Goal: Check status: Check status

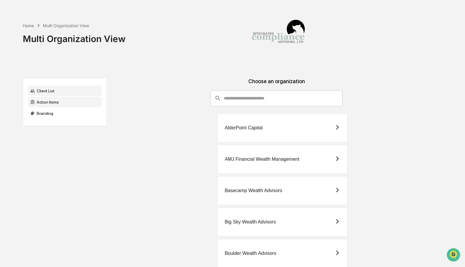
click at [49, 101] on div "Action Items" at bounding box center [65, 102] width 74 height 11
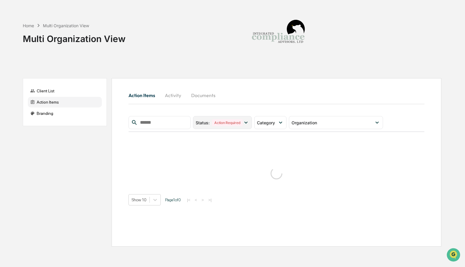
click at [251, 120] on div "Status : Action Required" at bounding box center [222, 122] width 59 height 13
click at [283, 121] on icon at bounding box center [280, 122] width 7 height 7
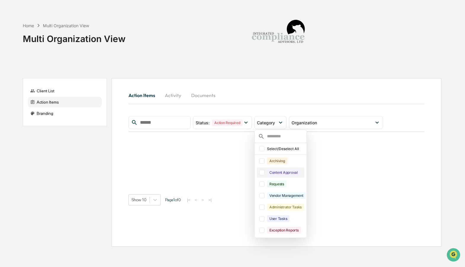
click at [263, 172] on div at bounding box center [261, 172] width 5 height 5
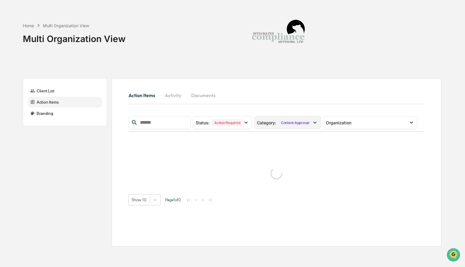
click at [299, 127] on div "Category : Content Approval" at bounding box center [287, 122] width 67 height 13
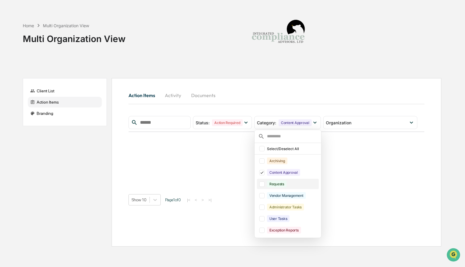
click at [265, 183] on div at bounding box center [261, 183] width 5 height 5
